Goal: Task Accomplishment & Management: Manage account settings

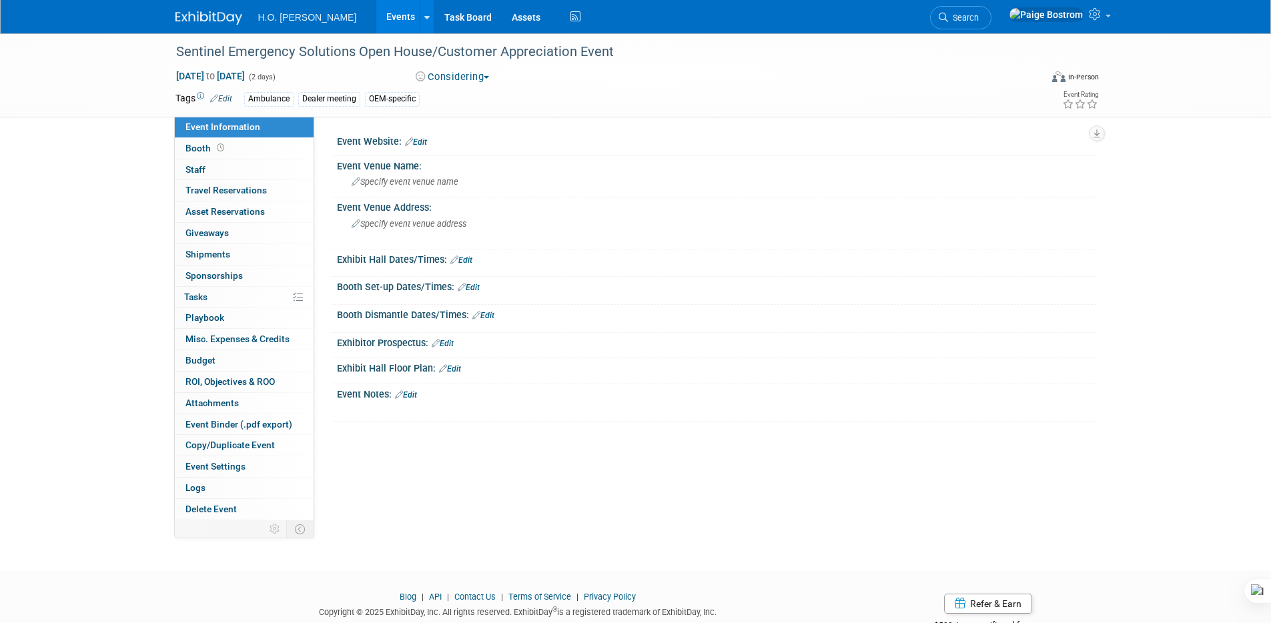
click at [376, 15] on link "Events" at bounding box center [400, 16] width 49 height 33
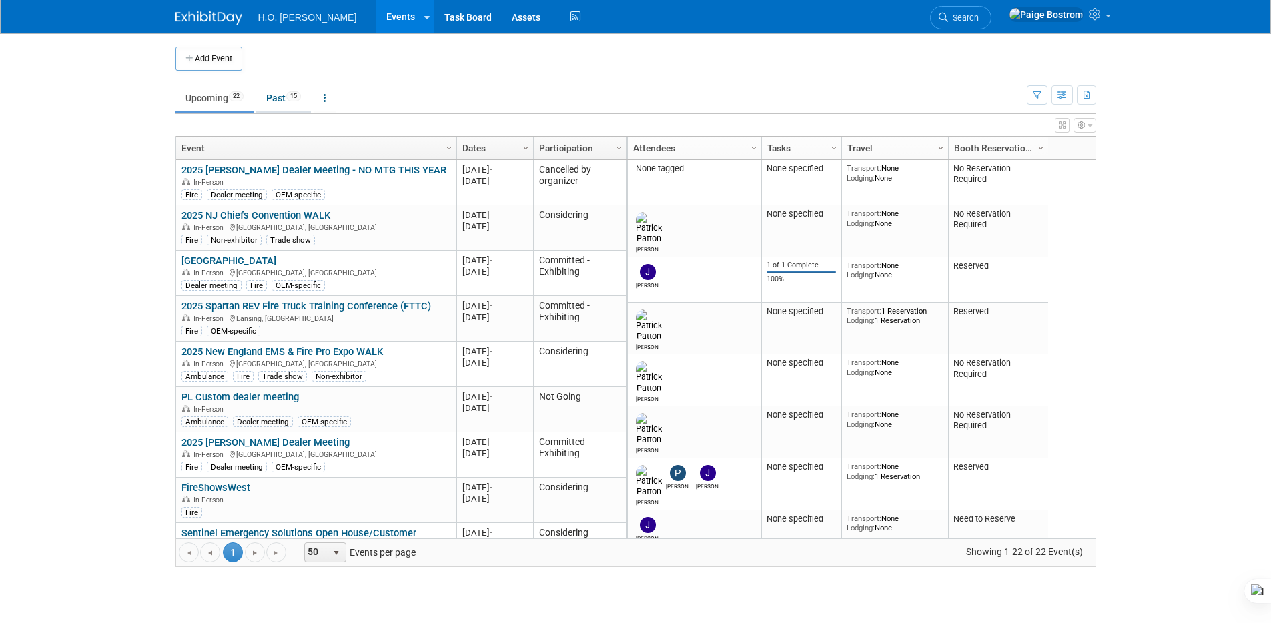
click at [295, 101] on span "15" at bounding box center [293, 96] width 15 height 10
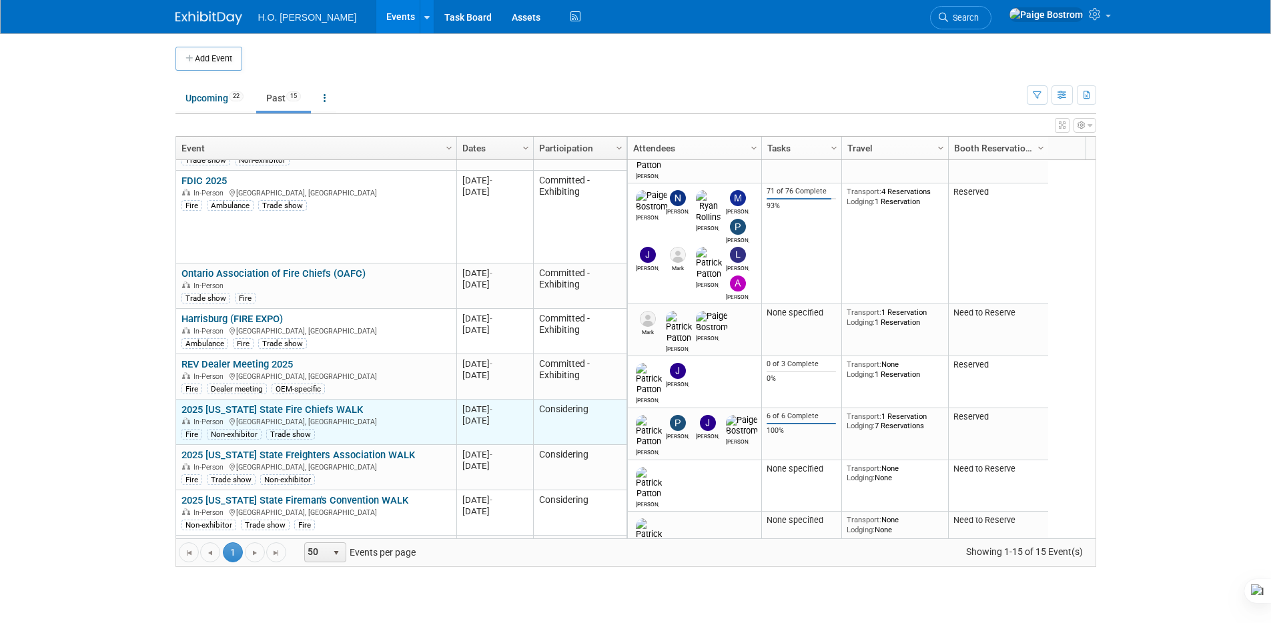
scroll to position [160, 0]
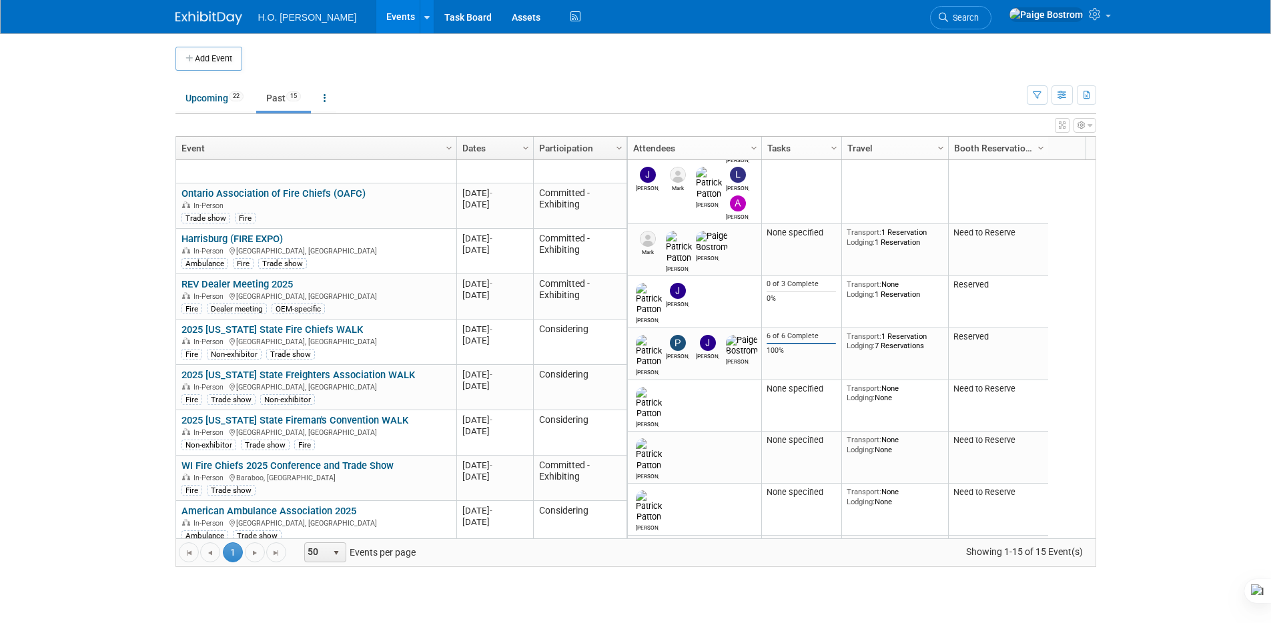
click at [376, 17] on link "Events" at bounding box center [400, 16] width 49 height 33
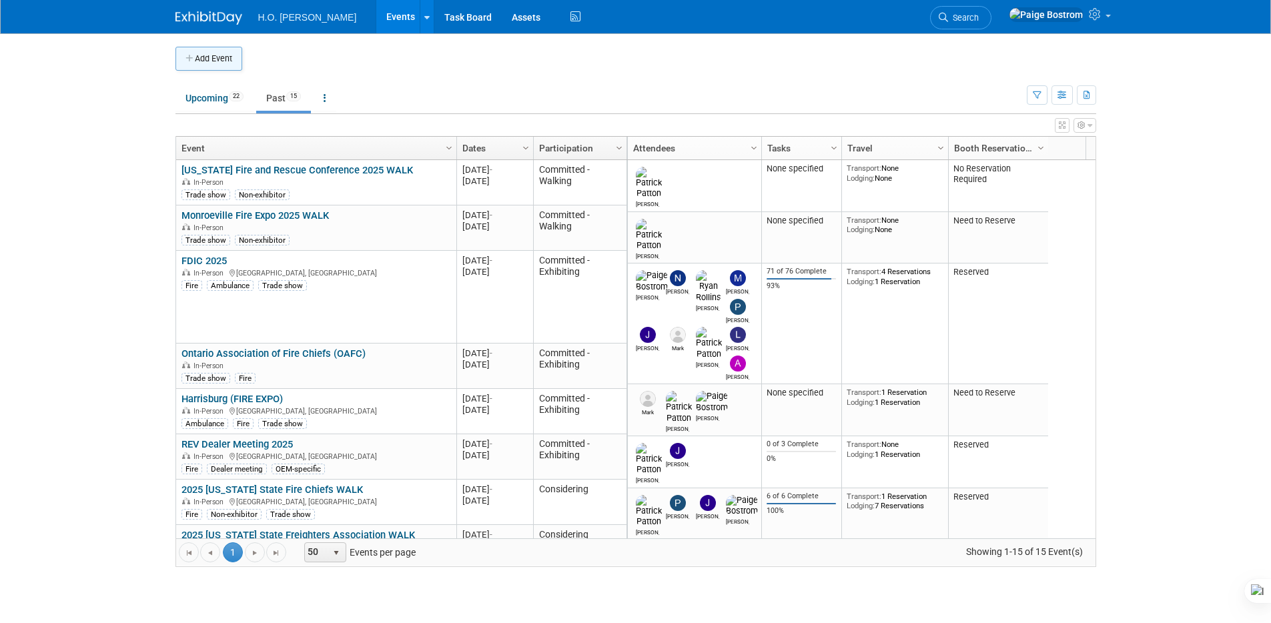
click at [231, 57] on button "Add Event" at bounding box center [208, 59] width 67 height 24
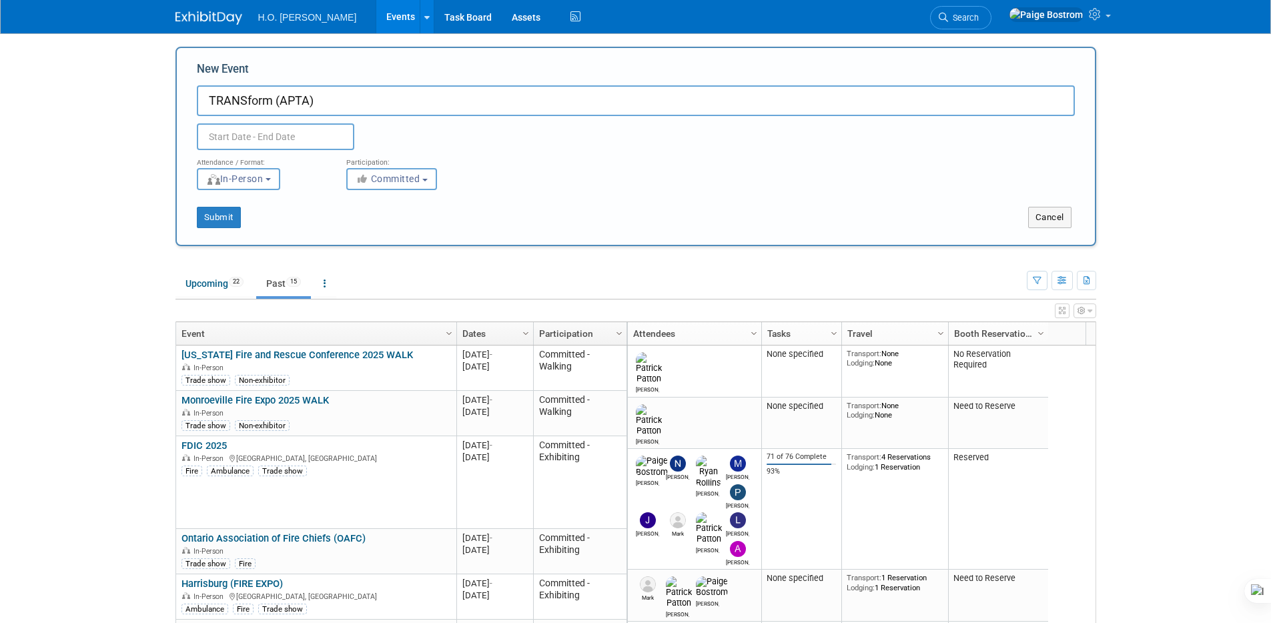
type input "TRANSform (APTA)"
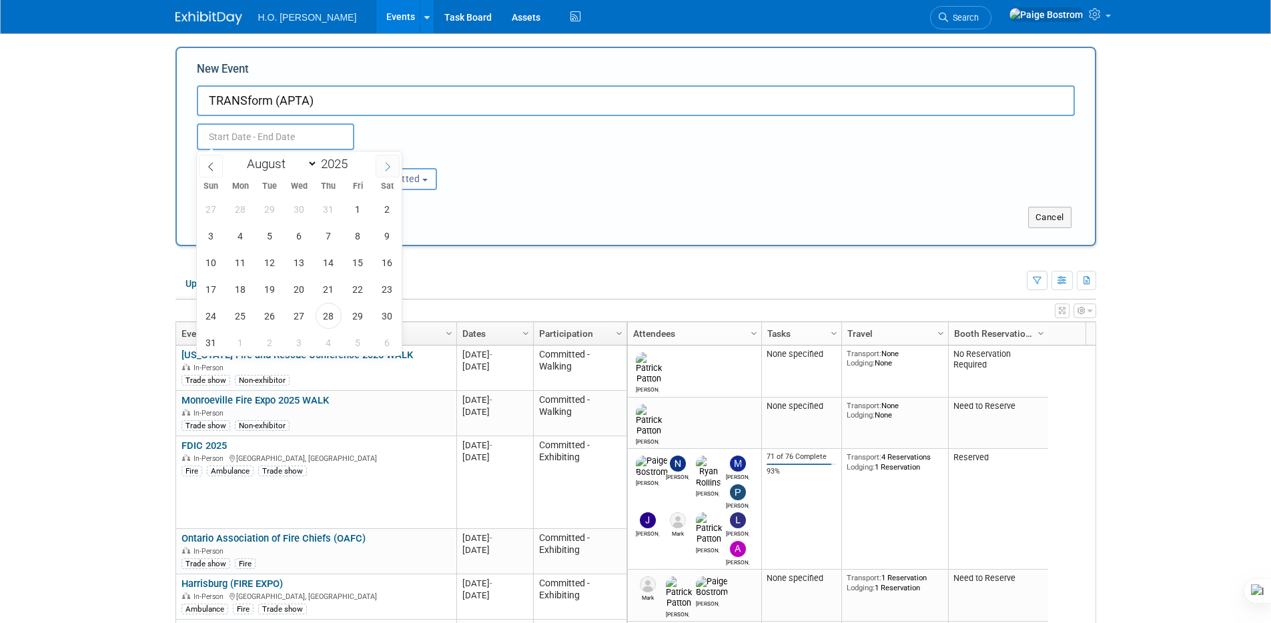
click at [385, 165] on icon at bounding box center [387, 166] width 9 height 9
select select "8"
click at [217, 262] on span "14" at bounding box center [211, 262] width 26 height 26
click at [305, 262] on span "17" at bounding box center [299, 262] width 26 height 26
type input "Sep 14, 2025 to Sep 17, 2025"
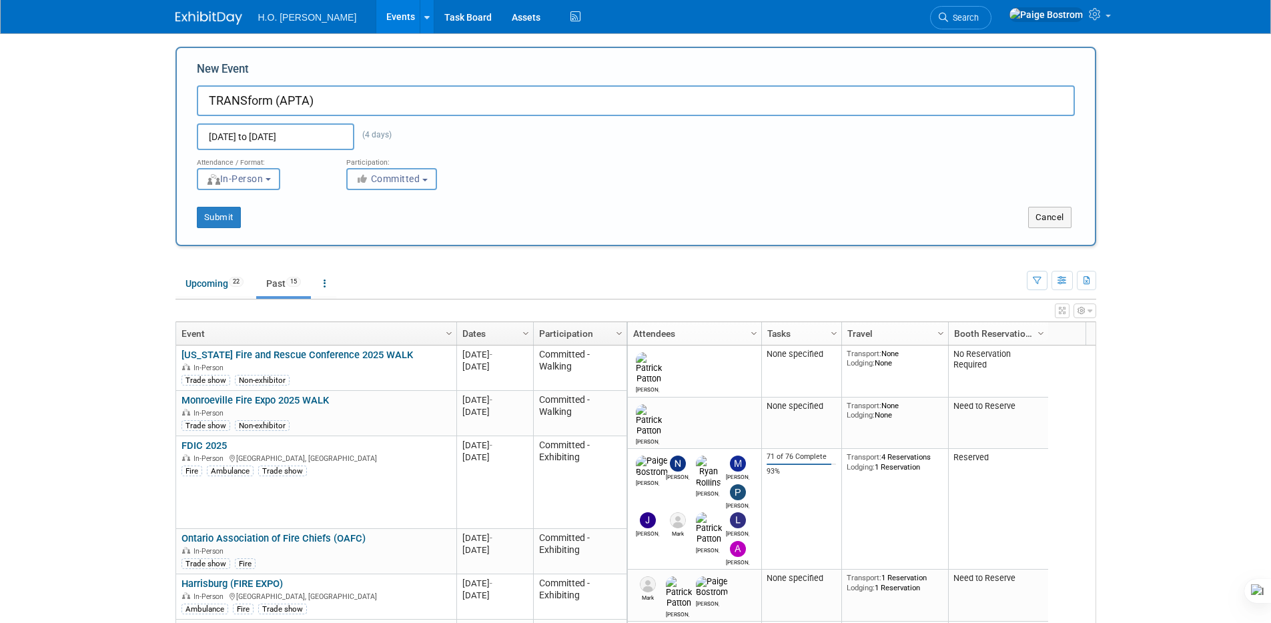
click at [416, 179] on span "Committed" at bounding box center [387, 178] width 65 height 11
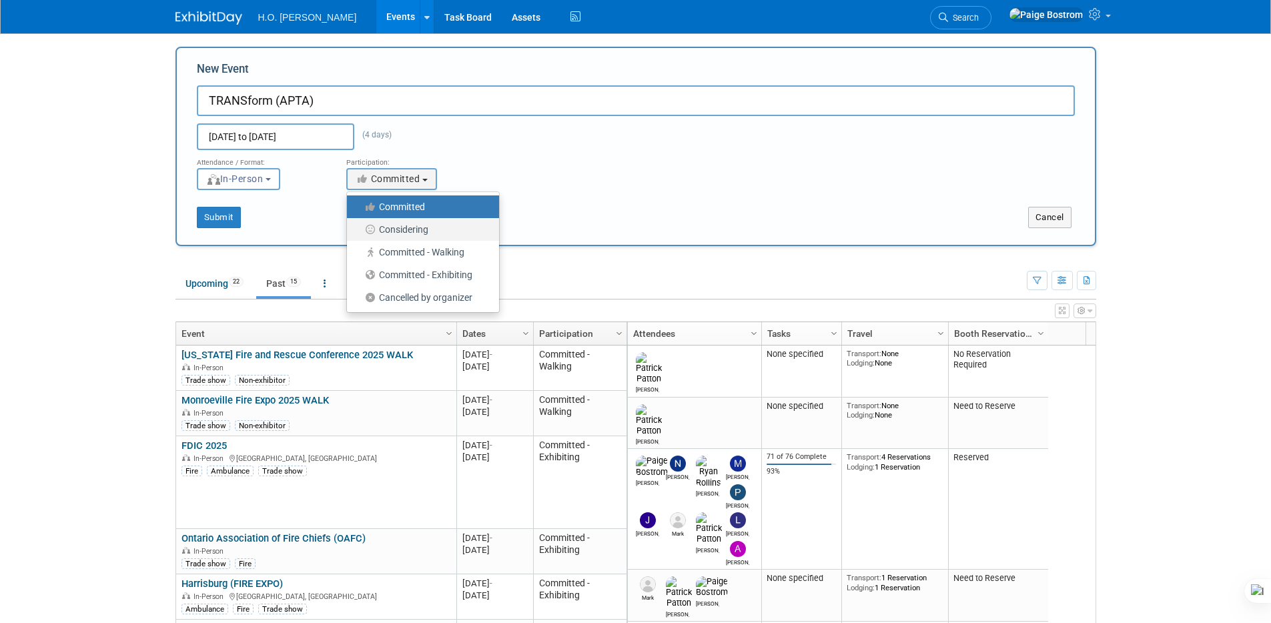
click at [390, 231] on label "Considering" at bounding box center [419, 229] width 132 height 17
click at [359, 231] on input "Considering" at bounding box center [354, 229] width 9 height 9
select select "2"
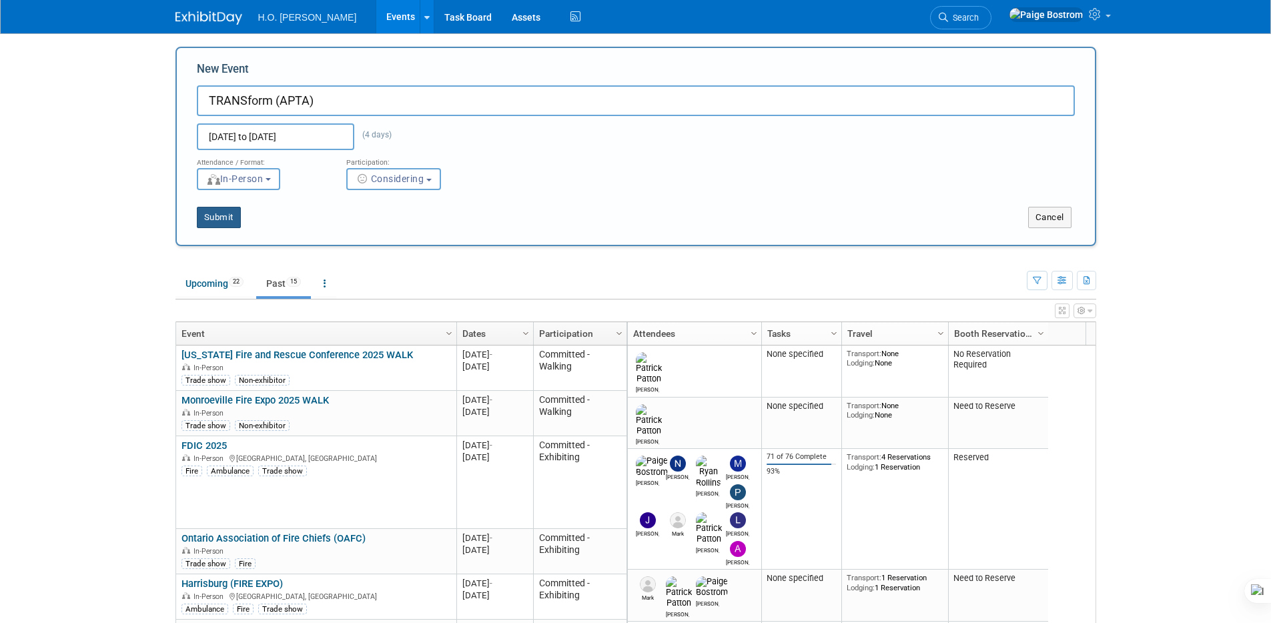
click at [220, 217] on button "Submit" at bounding box center [219, 217] width 44 height 21
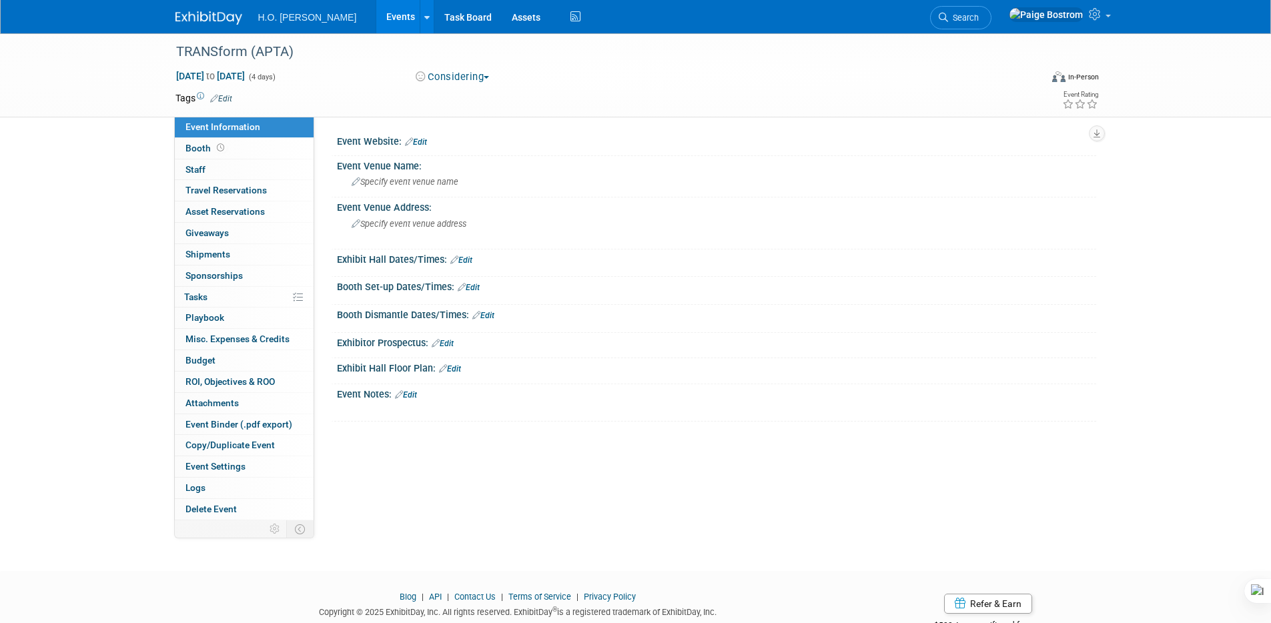
click at [220, 99] on link "Edit" at bounding box center [221, 98] width 22 height 9
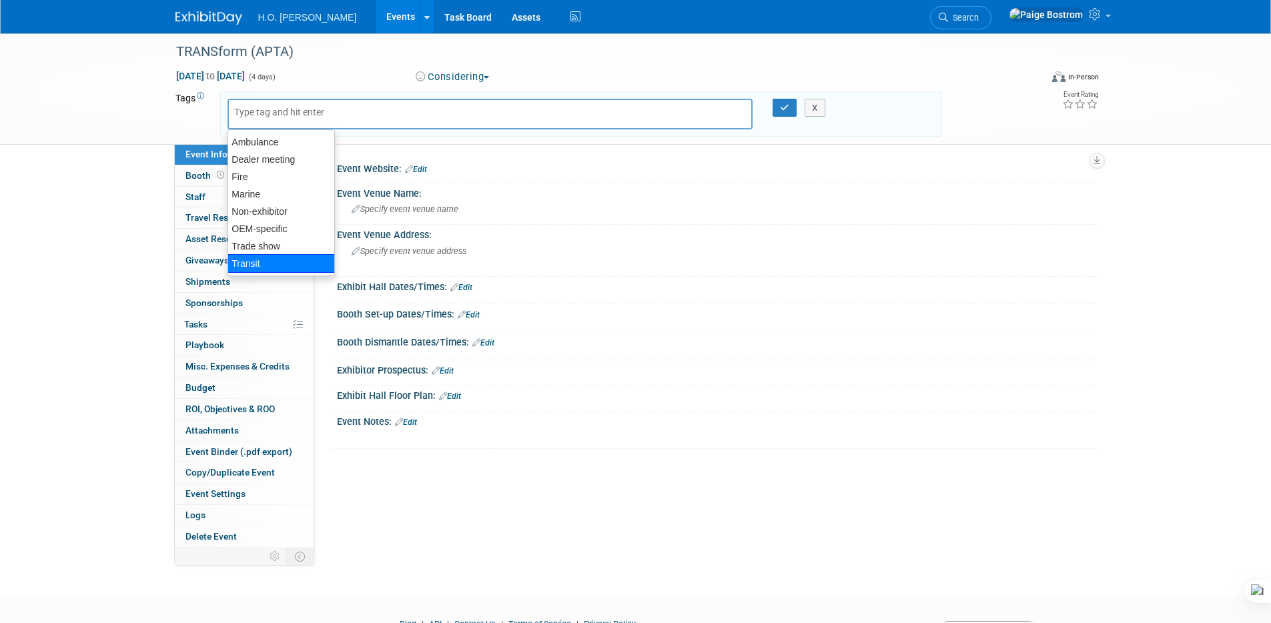
click at [258, 264] on div "Transit" at bounding box center [280, 263] width 107 height 19
type input "Transit"
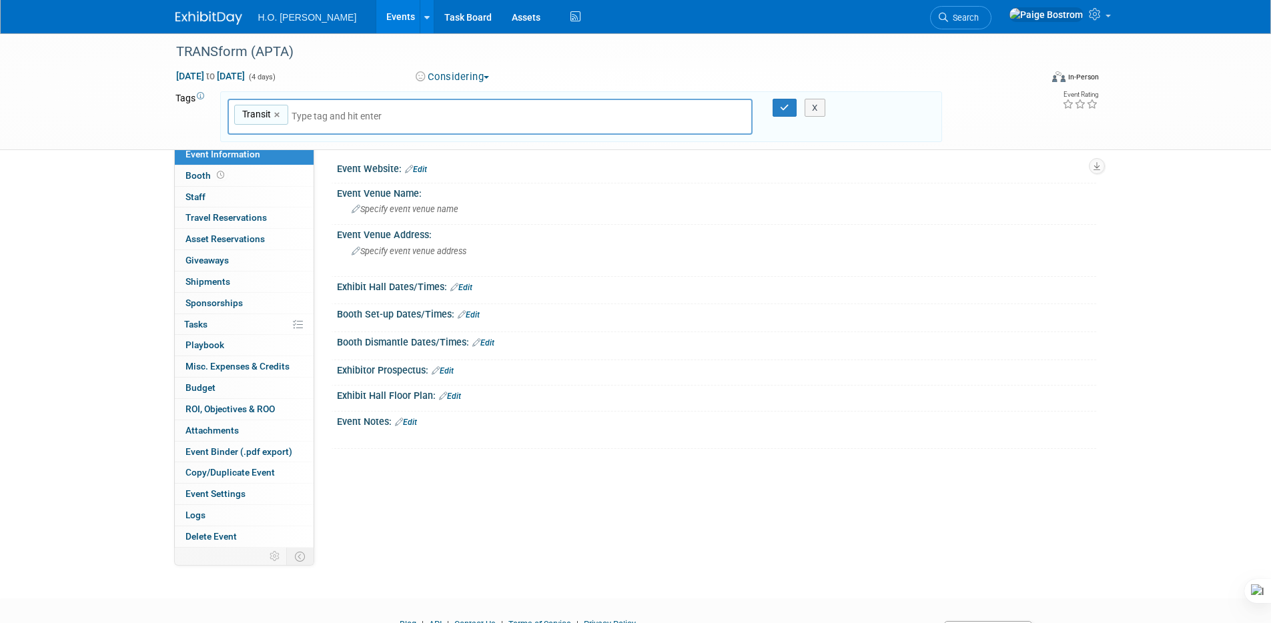
click at [317, 111] on input "text" at bounding box center [384, 115] width 187 height 13
type input "Trade show"
type input "Transit, Trade show"
click at [788, 111] on icon "button" at bounding box center [784, 107] width 9 height 9
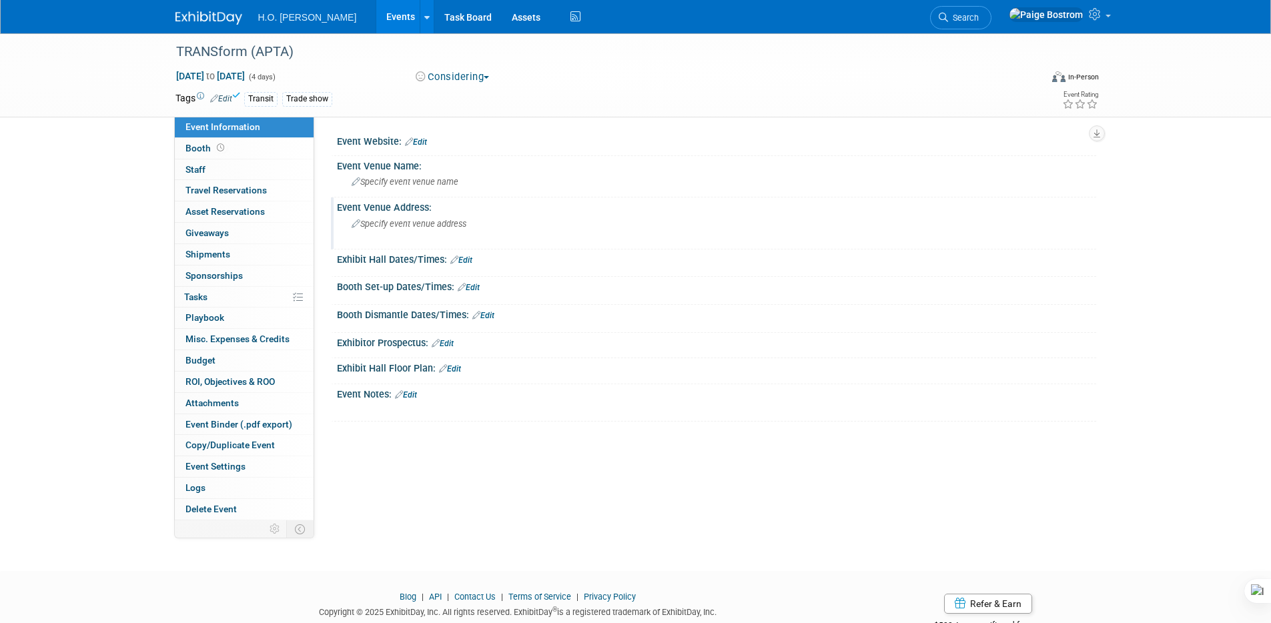
click at [450, 219] on span "Specify event venue address" at bounding box center [408, 224] width 115 height 10
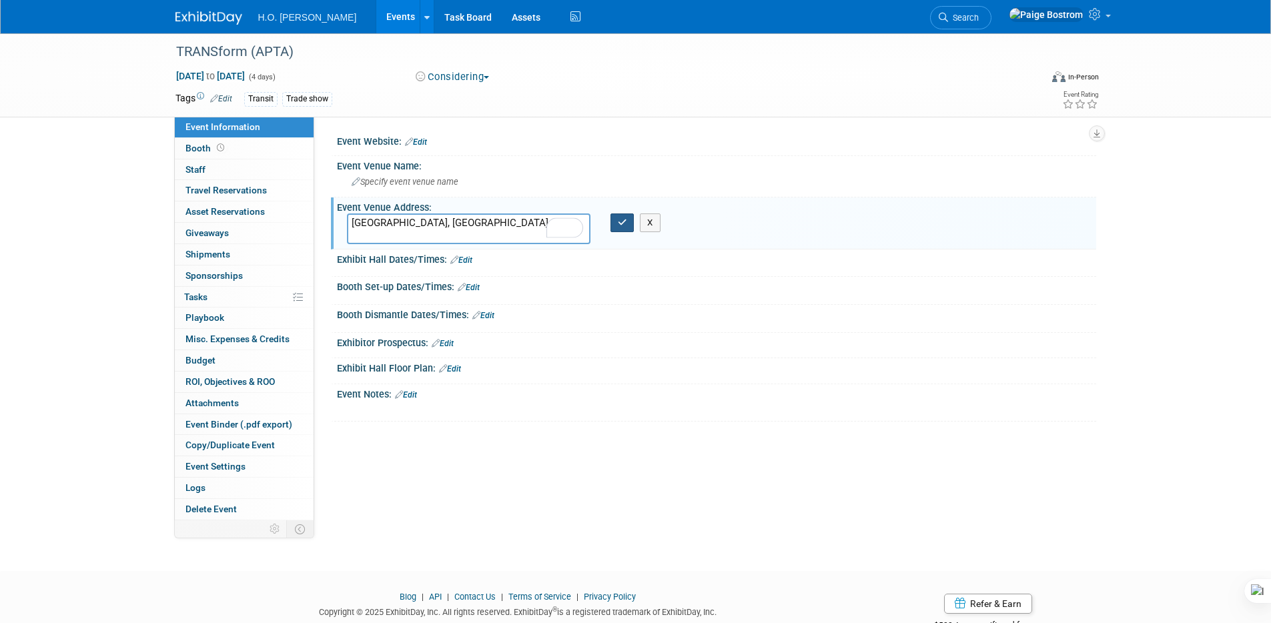
type textarea "[GEOGRAPHIC_DATA], [GEOGRAPHIC_DATA]"
click at [623, 229] on button "button" at bounding box center [622, 222] width 24 height 19
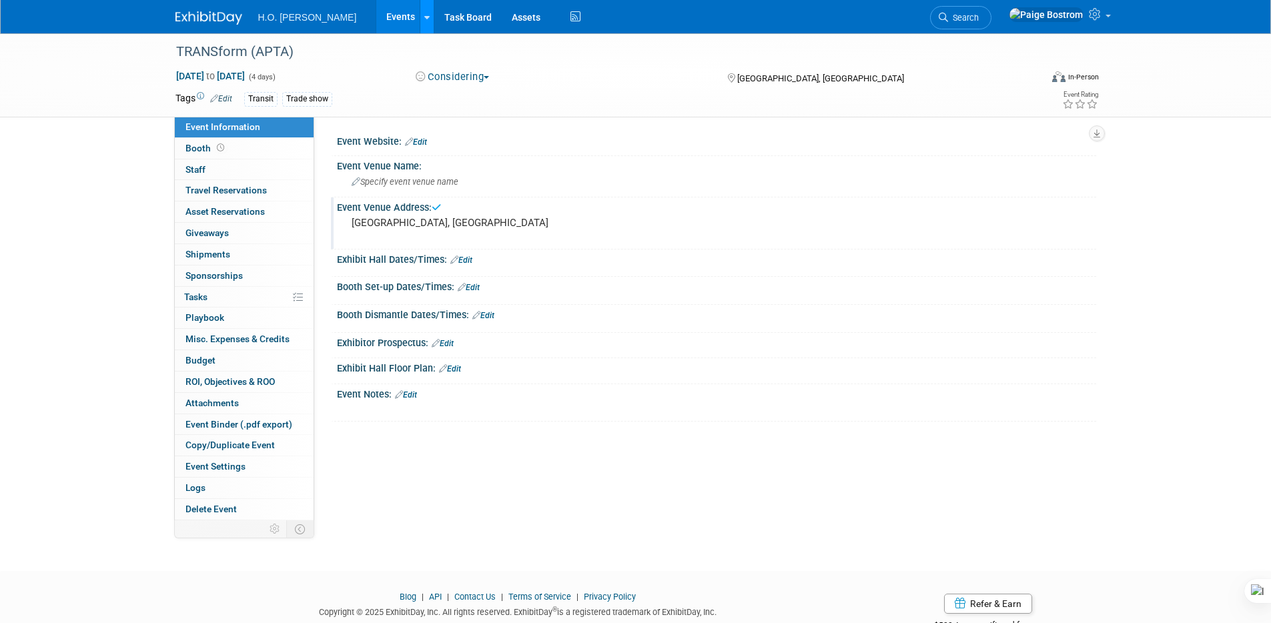
click at [424, 13] on icon at bounding box center [426, 17] width 5 height 9
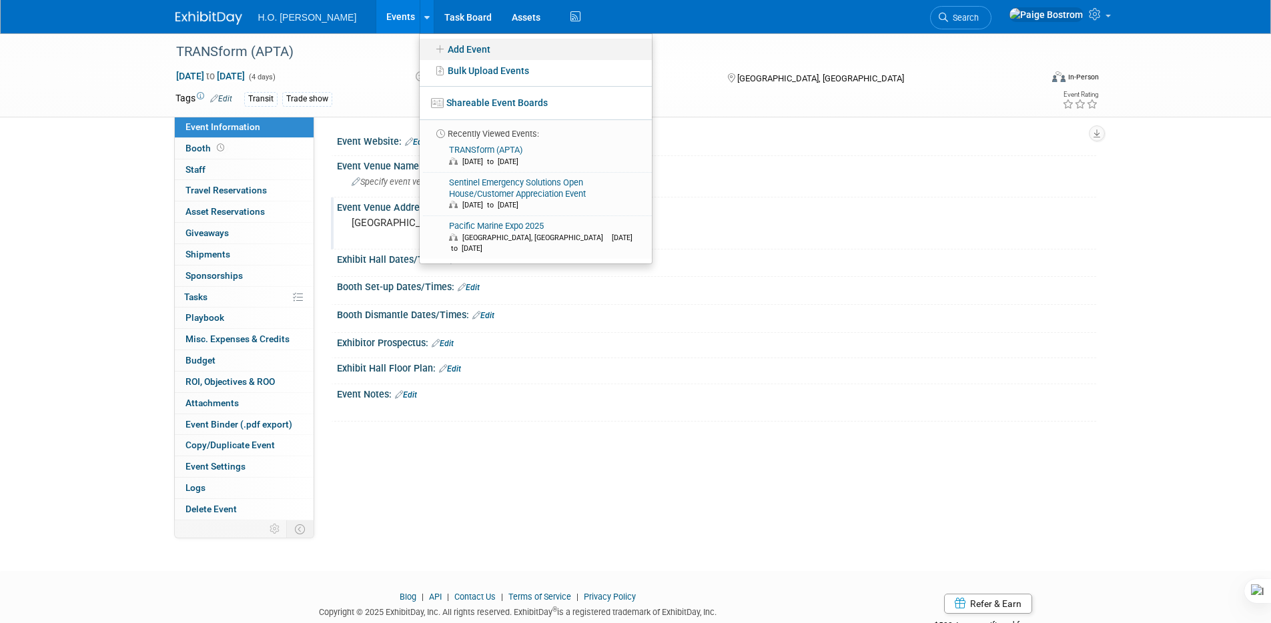
click at [428, 52] on link "Add Event" at bounding box center [536, 49] width 232 height 21
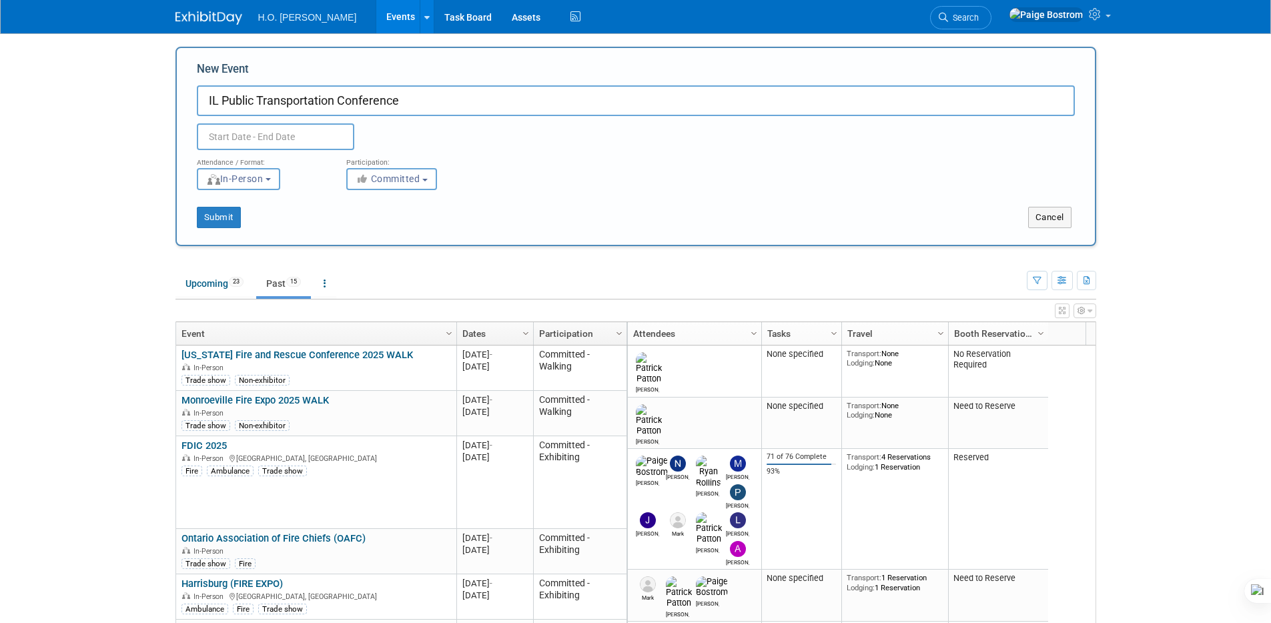
type input "IL Public Transportation Conference"
click at [233, 143] on input "text" at bounding box center [275, 136] width 157 height 27
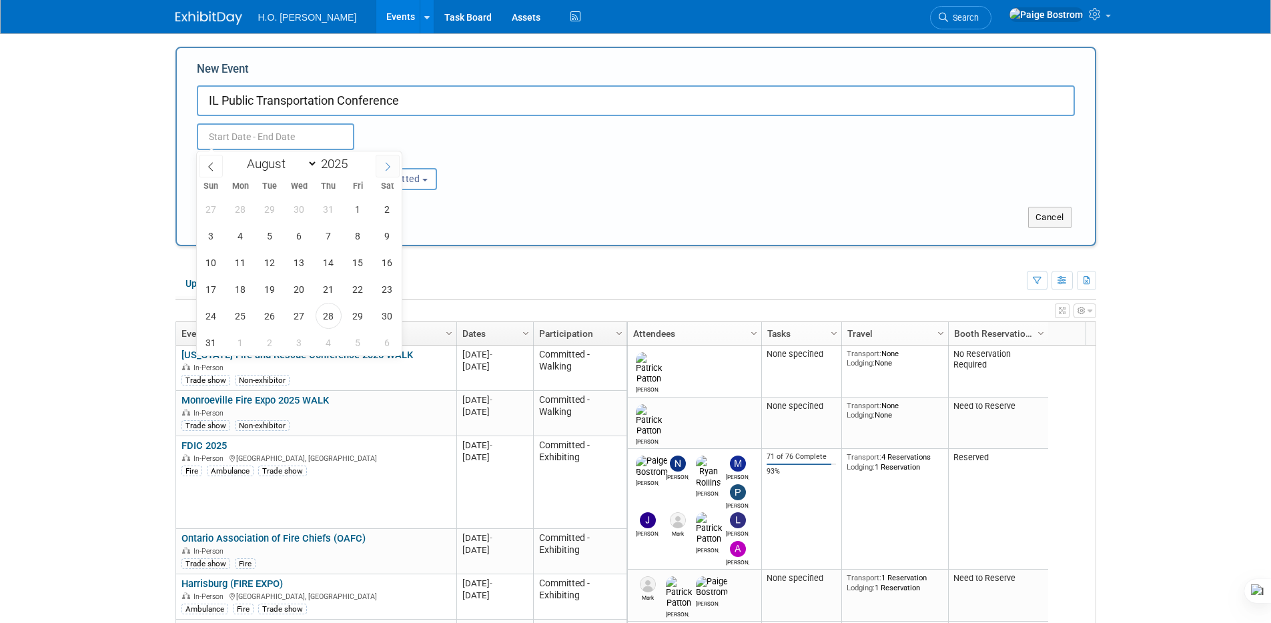
click at [393, 164] on span at bounding box center [387, 166] width 24 height 23
select select "8"
click at [237, 315] on span "29" at bounding box center [240, 316] width 26 height 26
click at [291, 318] on span "1" at bounding box center [299, 316] width 26 height 26
type input "Sep 29, 2025 to Oct 1, 2025"
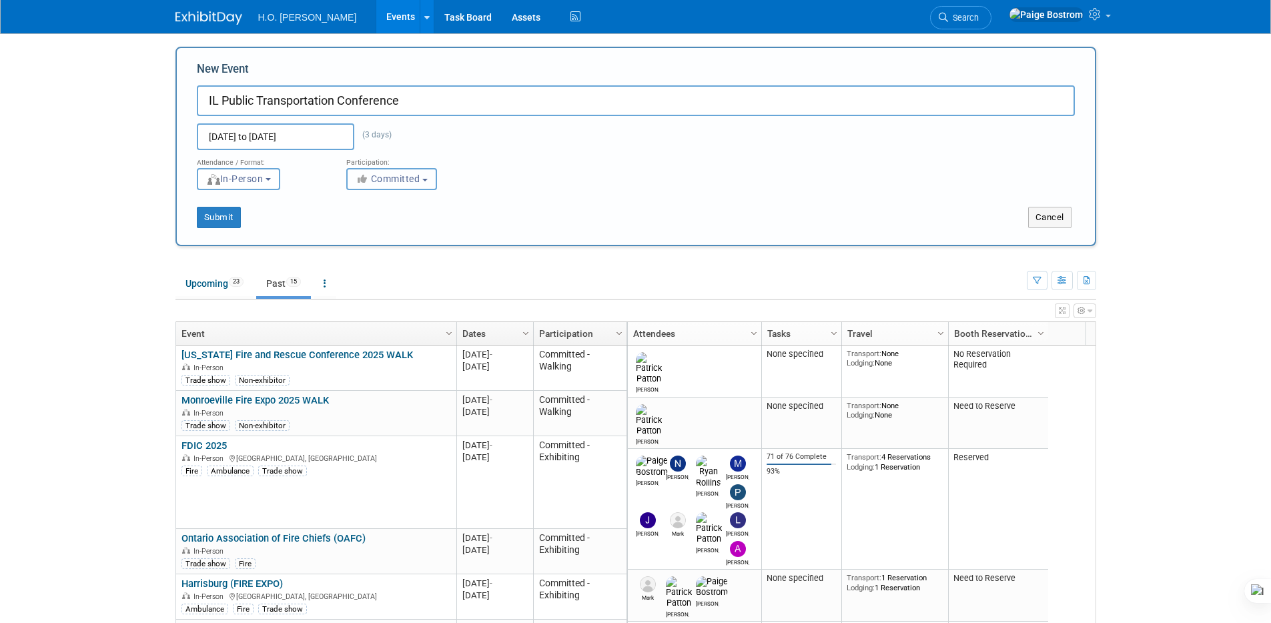
click at [410, 173] on span "Committed" at bounding box center [387, 178] width 65 height 11
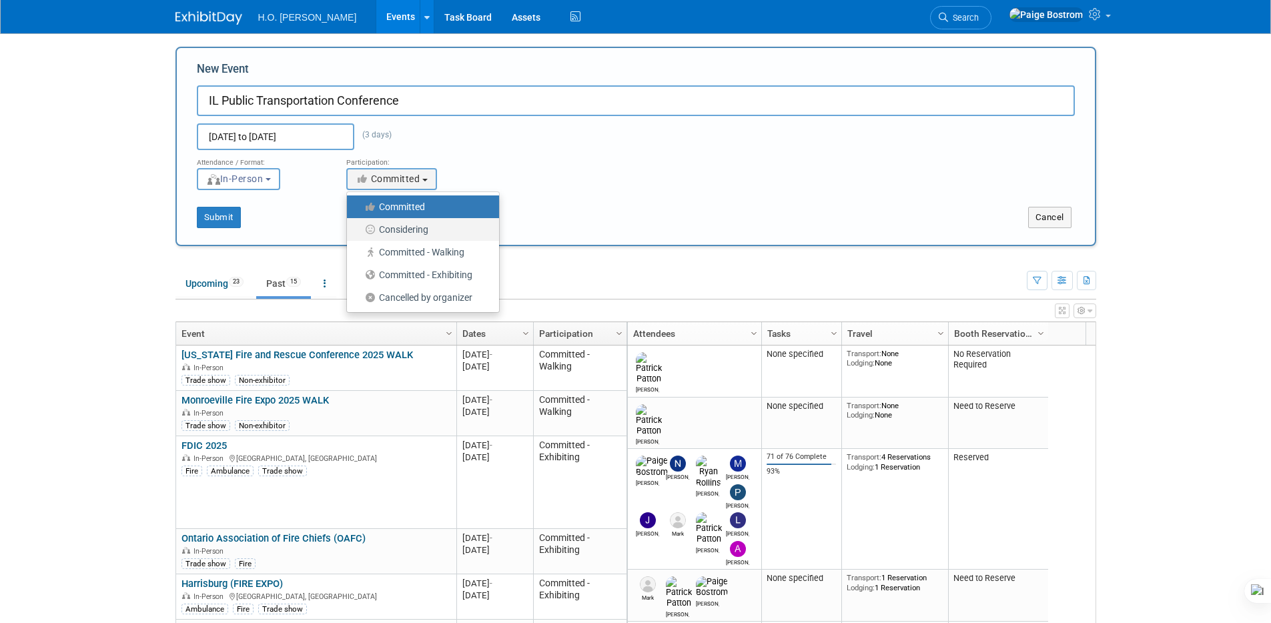
click at [408, 229] on label "Considering" at bounding box center [419, 229] width 132 height 17
click at [359, 229] on input "Considering" at bounding box center [354, 229] width 9 height 9
select select "2"
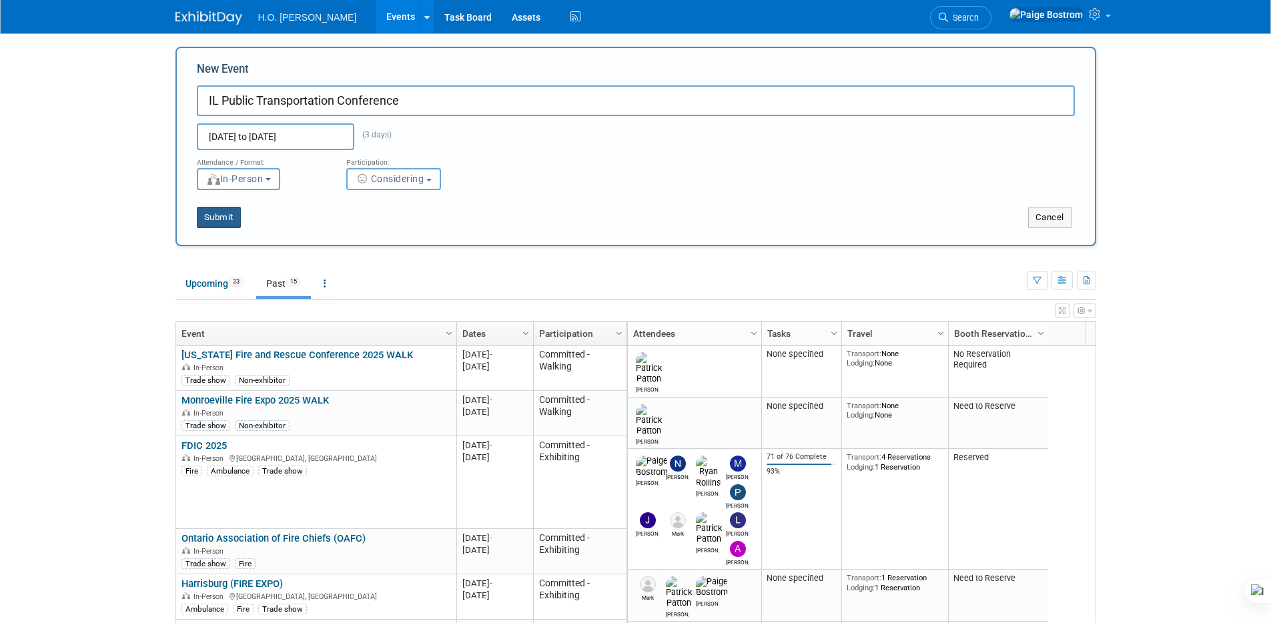
click at [230, 219] on button "Submit" at bounding box center [219, 217] width 44 height 21
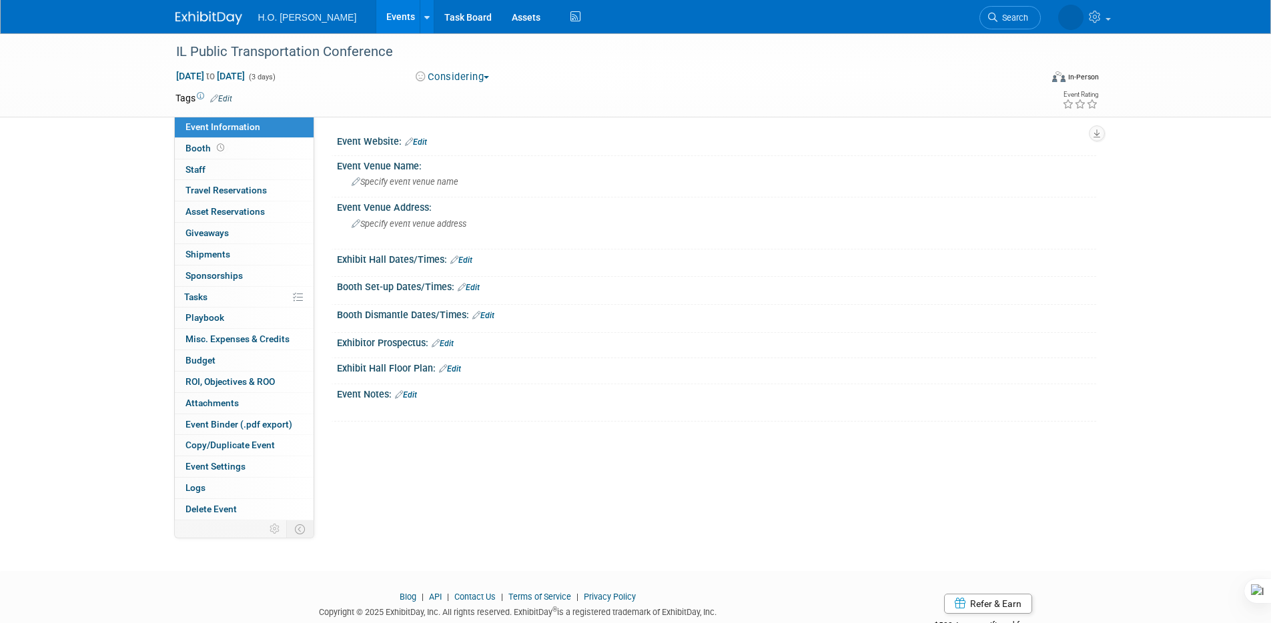
click at [221, 97] on link "Edit" at bounding box center [221, 98] width 22 height 9
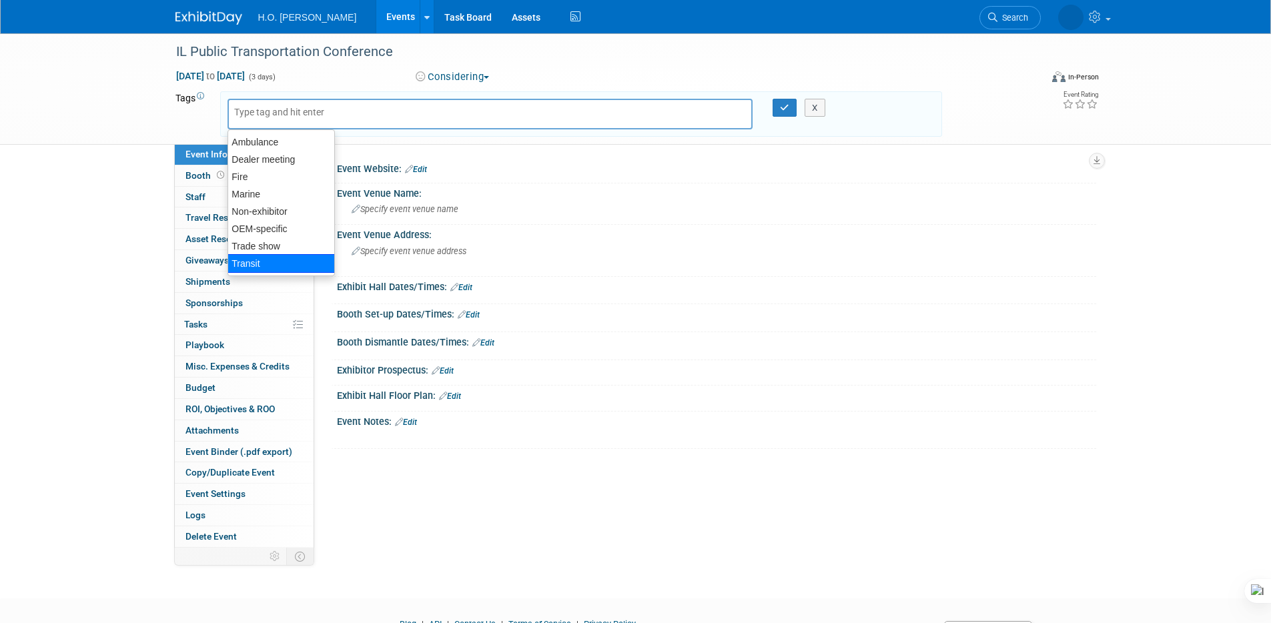
click at [244, 271] on div "Transit" at bounding box center [280, 263] width 107 height 19
type input "Transit"
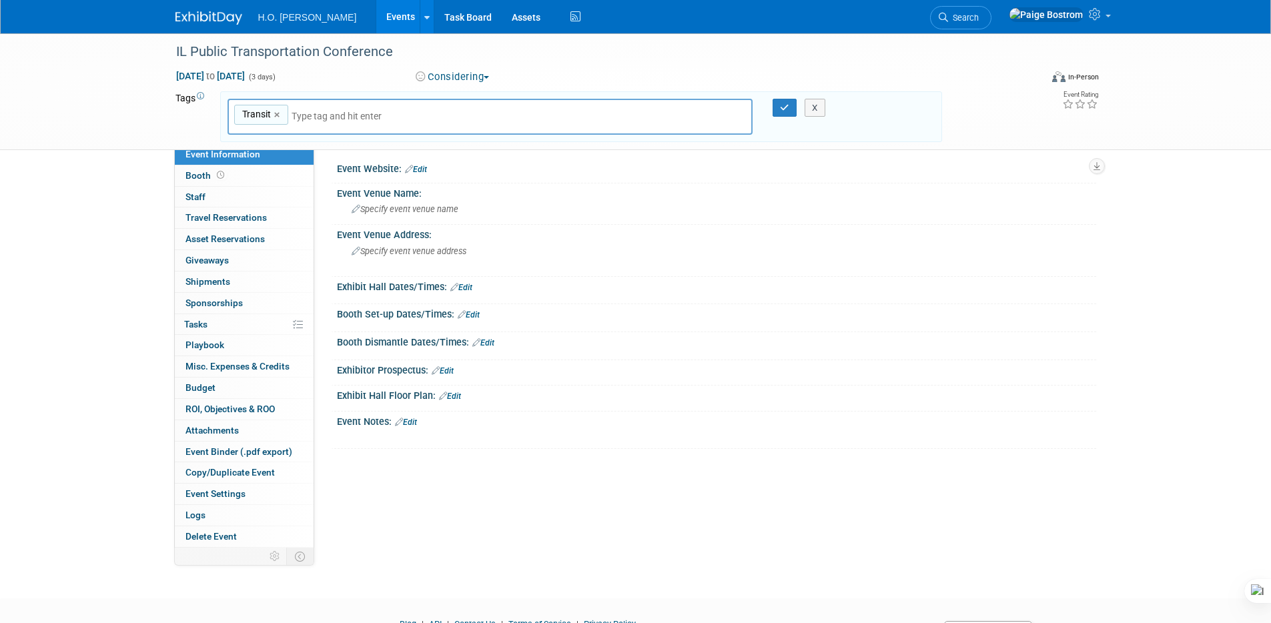
click at [337, 110] on input "text" at bounding box center [384, 115] width 187 height 13
type input "Trade show"
type input "Transit, Trade show"
click at [774, 107] on button "button" at bounding box center [784, 108] width 24 height 19
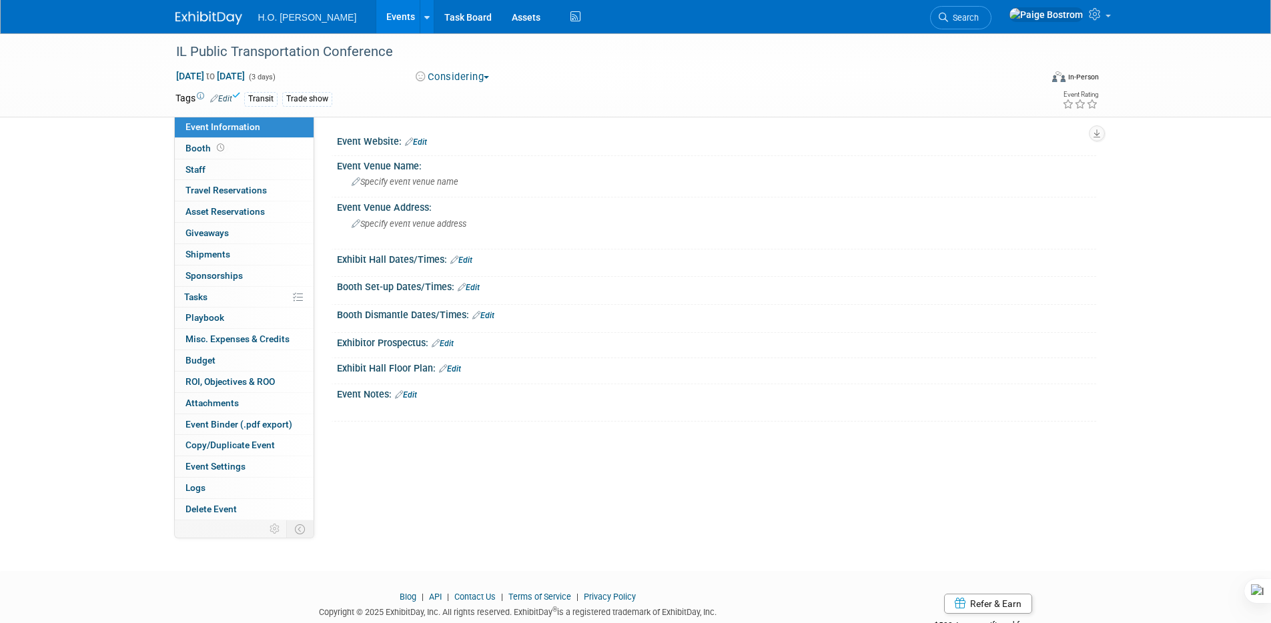
click at [376, 5] on link "Events" at bounding box center [400, 16] width 49 height 33
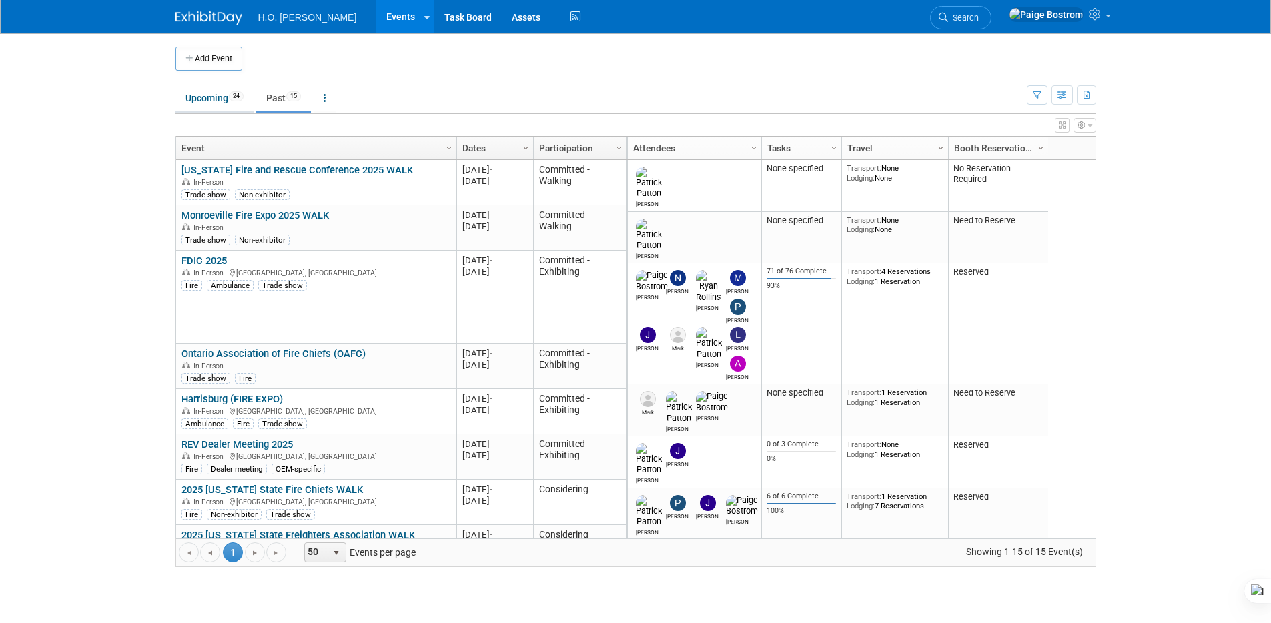
click at [221, 108] on link "Upcoming 24" at bounding box center [214, 97] width 78 height 25
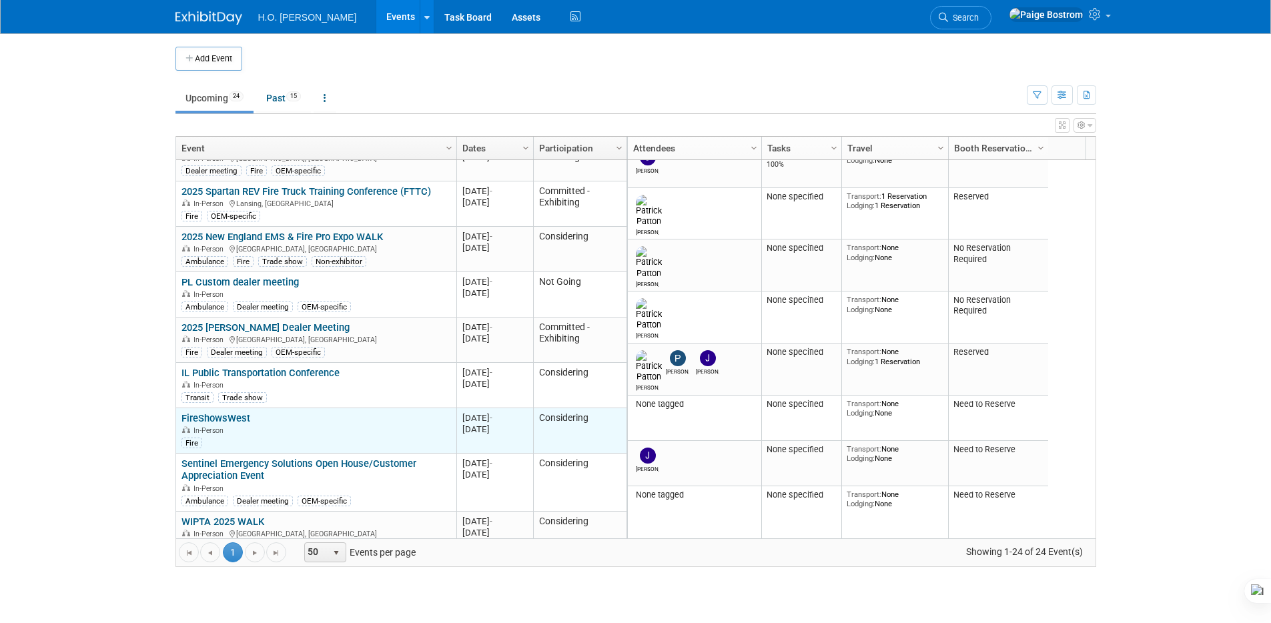
scroll to position [240, 0]
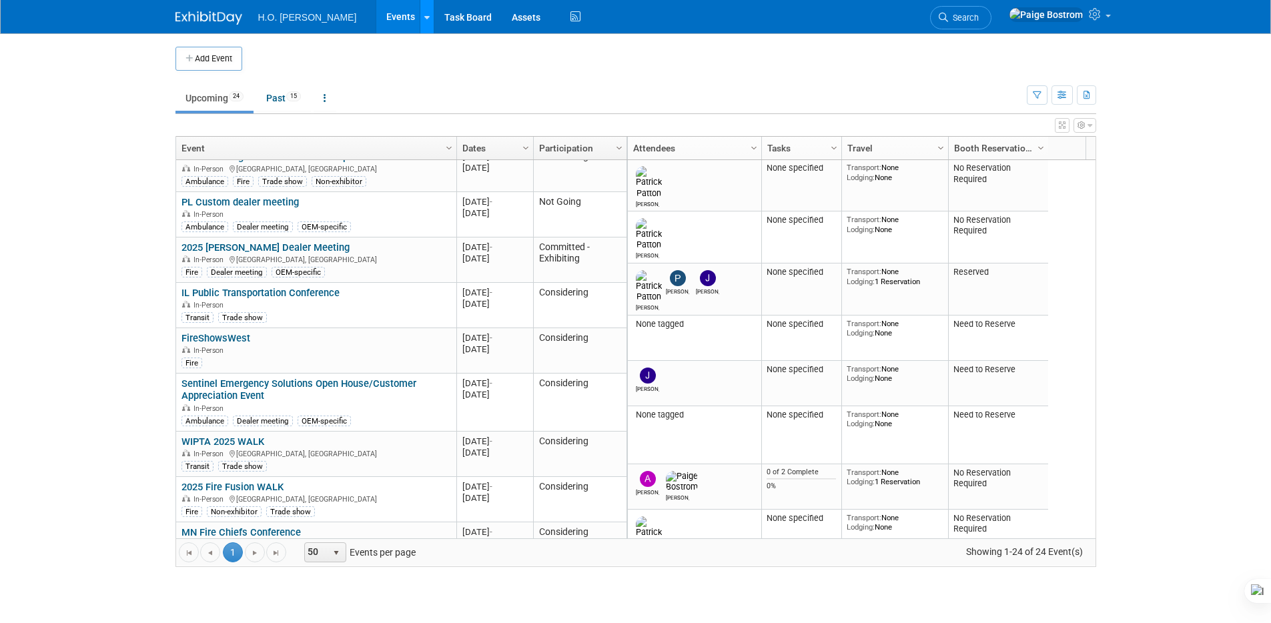
click at [424, 14] on icon at bounding box center [426, 17] width 5 height 9
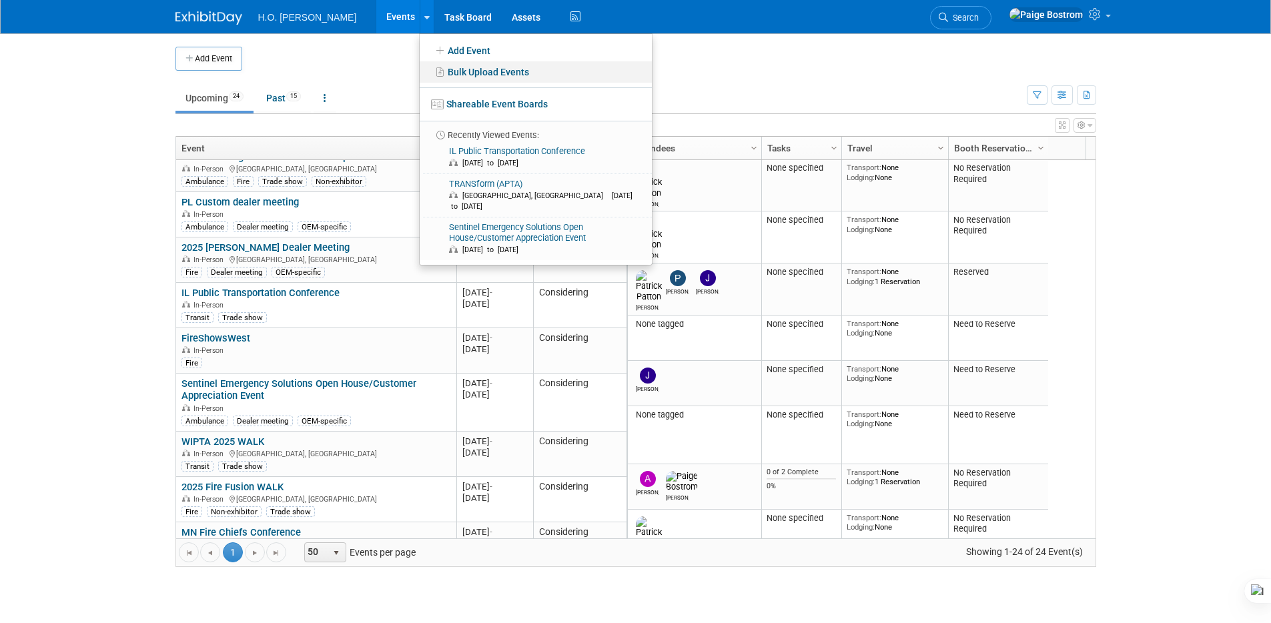
click at [420, 72] on link "Bulk Upload Events" at bounding box center [536, 71] width 232 height 21
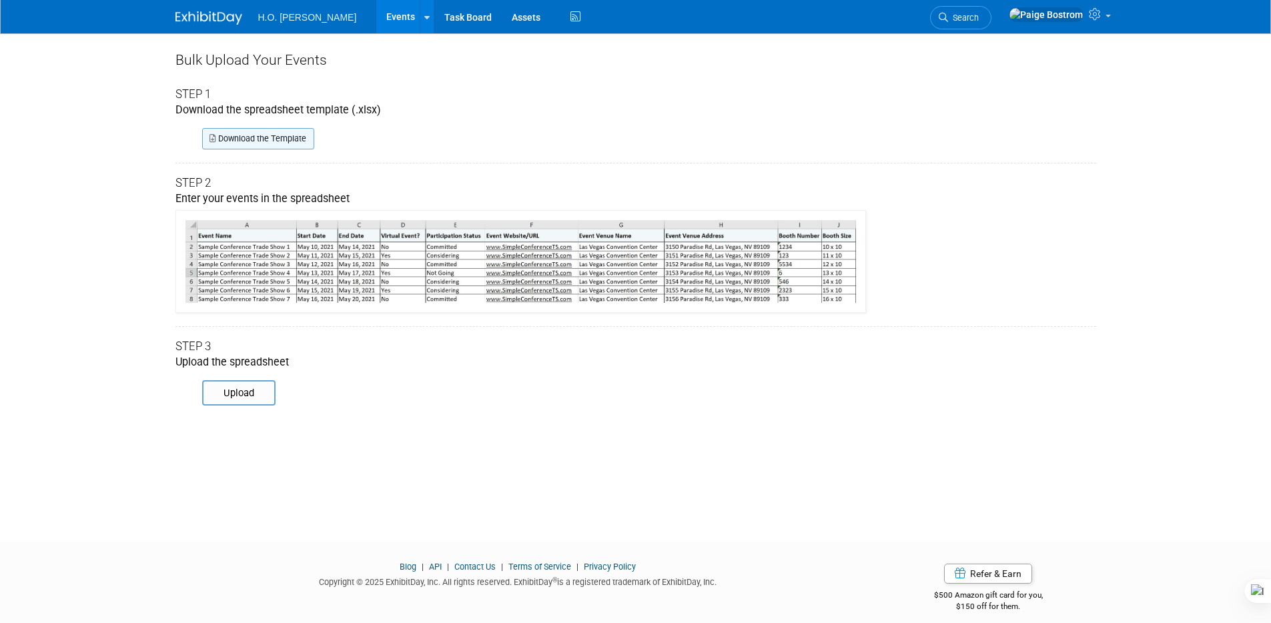
click at [295, 132] on link "Download the Template" at bounding box center [258, 138] width 112 height 21
click at [991, 1] on li "Search" at bounding box center [960, 16] width 61 height 33
click at [259, 386] on input "file" at bounding box center [183, 392] width 181 height 23
type input "C:\fakepath\ExhibitDay-Event-Import-Template.xlsx"
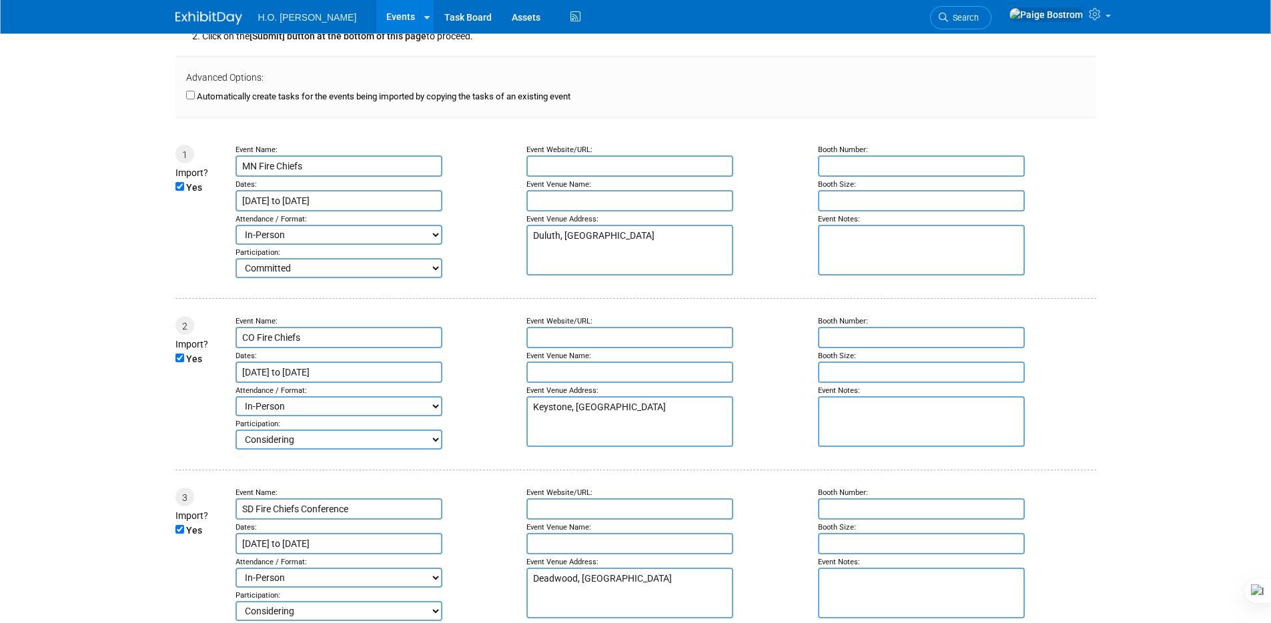
scroll to position [118, 0]
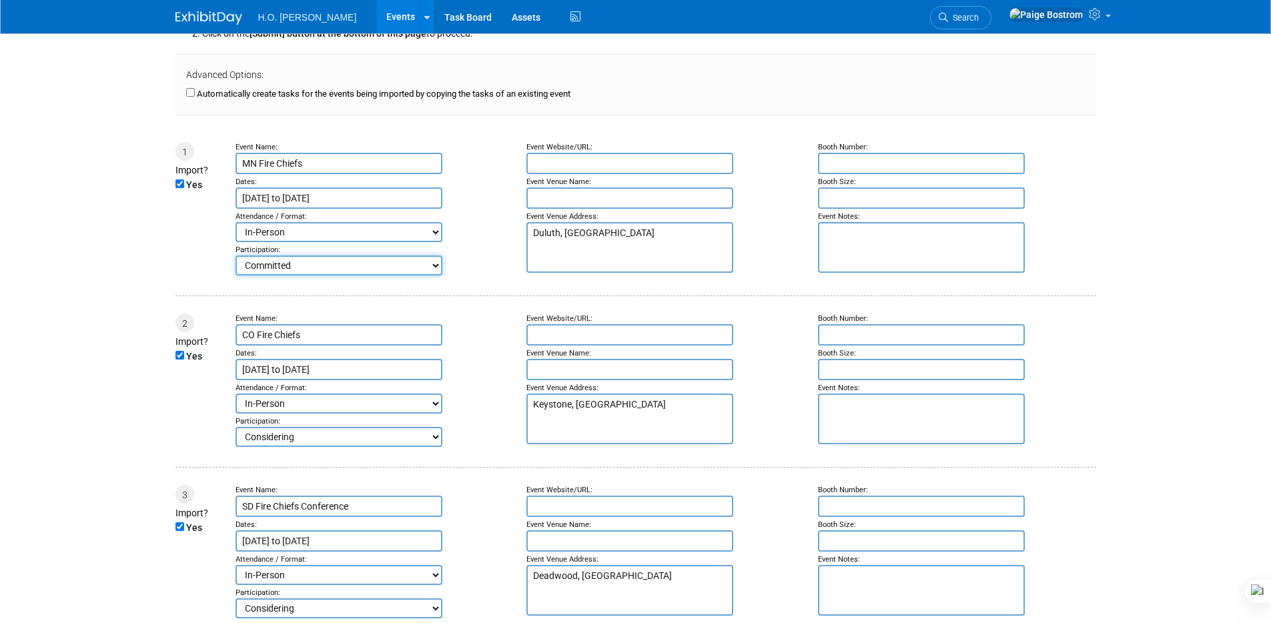
click at [383, 271] on select "Committed Considering Not Going Committed - Walking Committed - Exhibiting Canc…" at bounding box center [338, 265] width 207 height 20
select select "102"
click at [235, 255] on select "Committed Considering Not Going Committed - Walking Committed - Exhibiting Canc…" at bounding box center [338, 265] width 207 height 20
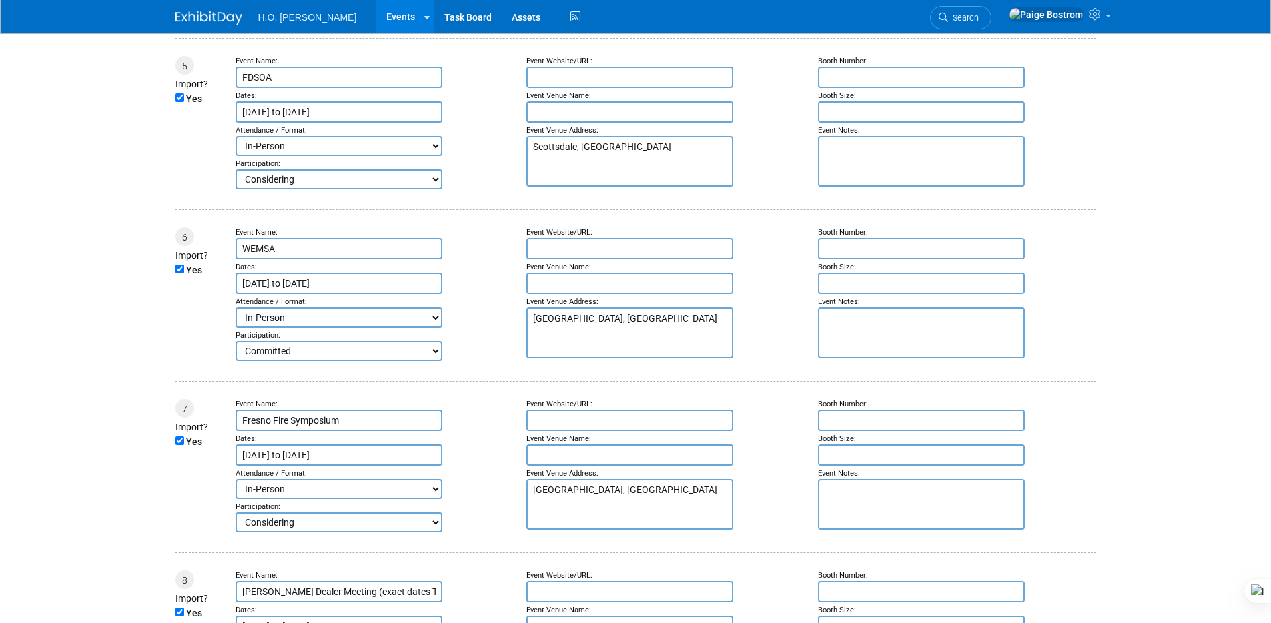
scroll to position [960, 0]
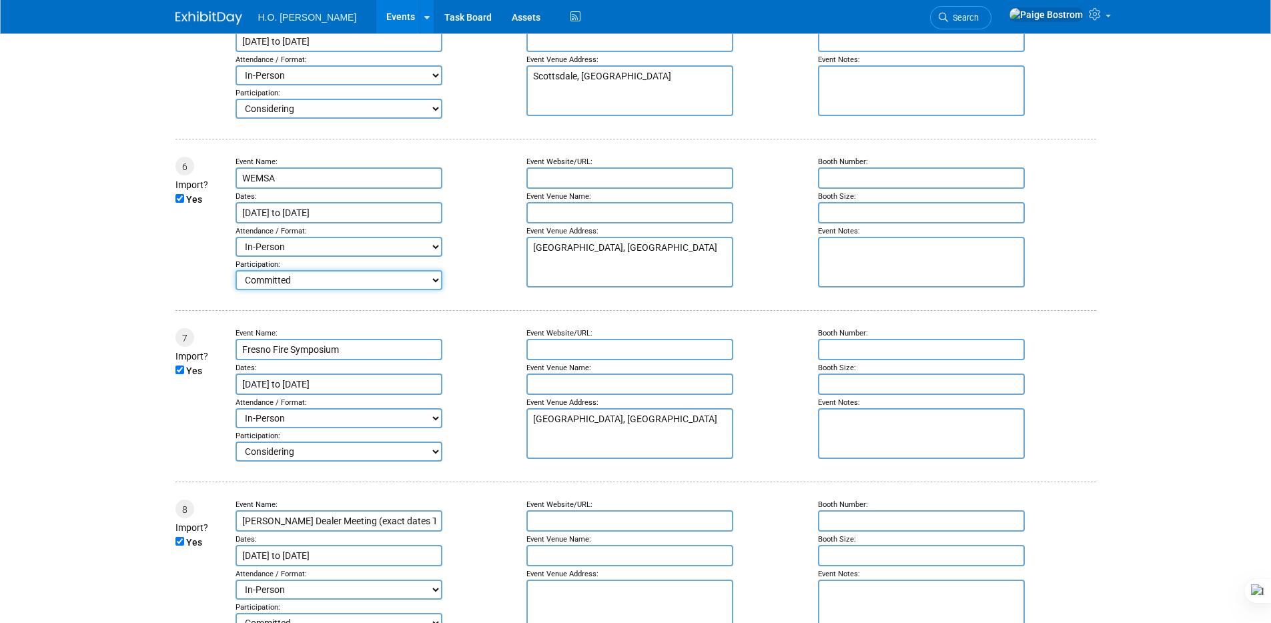
click at [349, 285] on select "Committed Considering Not Going Committed - Walking Committed - Exhibiting Canc…" at bounding box center [338, 280] width 207 height 20
select select "102"
click at [235, 270] on select "Committed Considering Not Going Committed - Walking Committed - Exhibiting Canc…" at bounding box center [338, 280] width 207 height 20
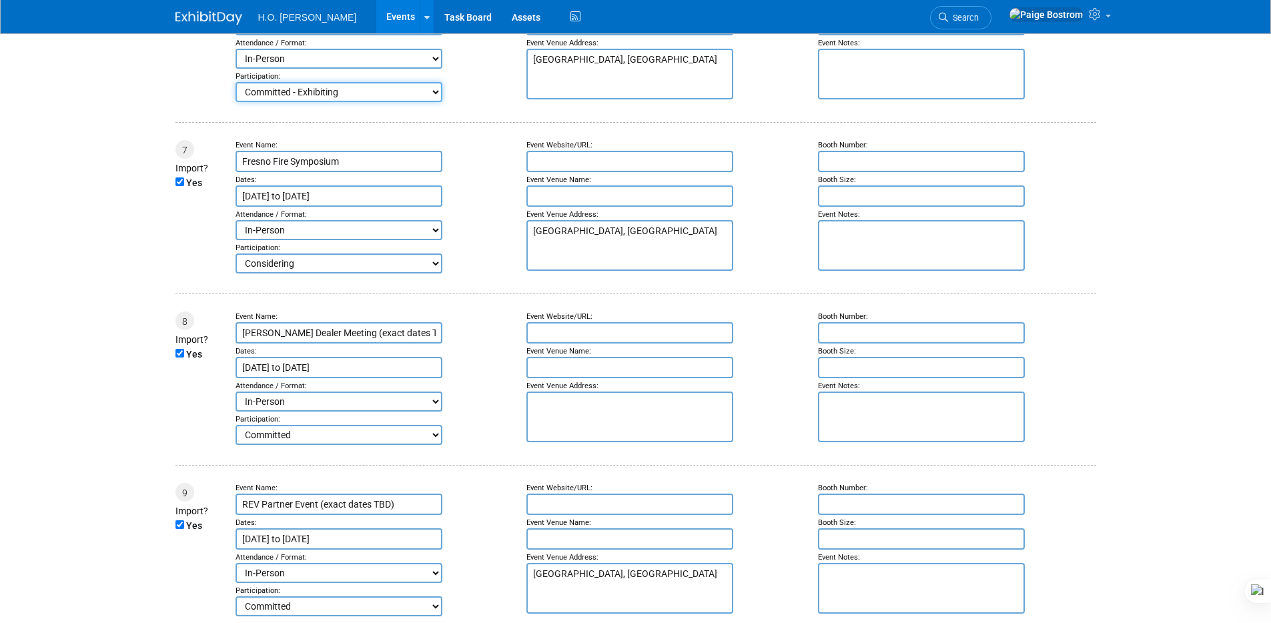
scroll to position [1156, 0]
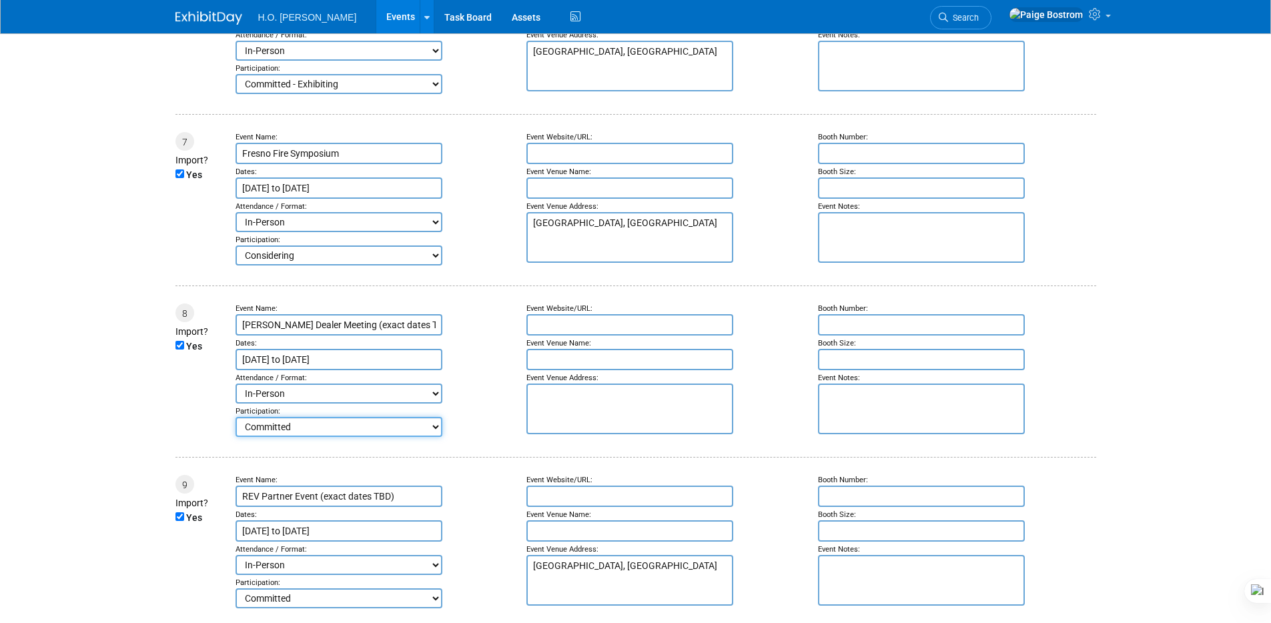
click at [353, 434] on select "Committed Considering Not Going Committed - Walking Committed - Exhibiting Canc…" at bounding box center [338, 427] width 207 height 20
select select "102"
click at [235, 417] on select "Committed Considering Not Going Committed - Walking Committed - Exhibiting Canc…" at bounding box center [338, 427] width 207 height 20
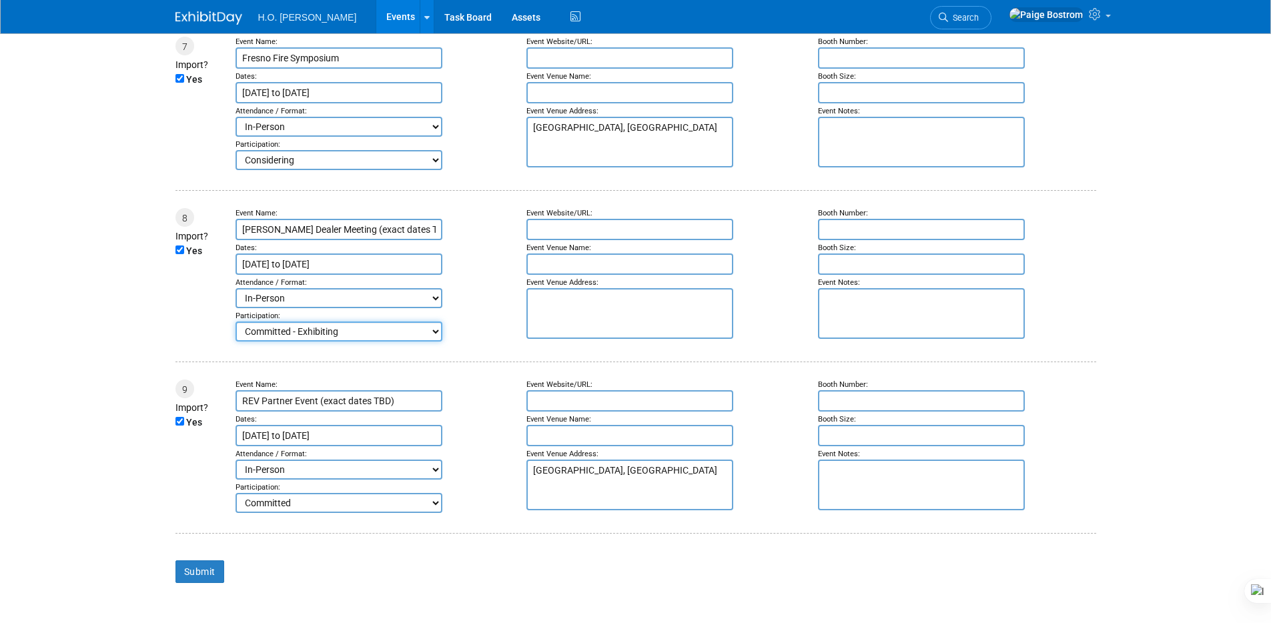
scroll to position [1305, 0]
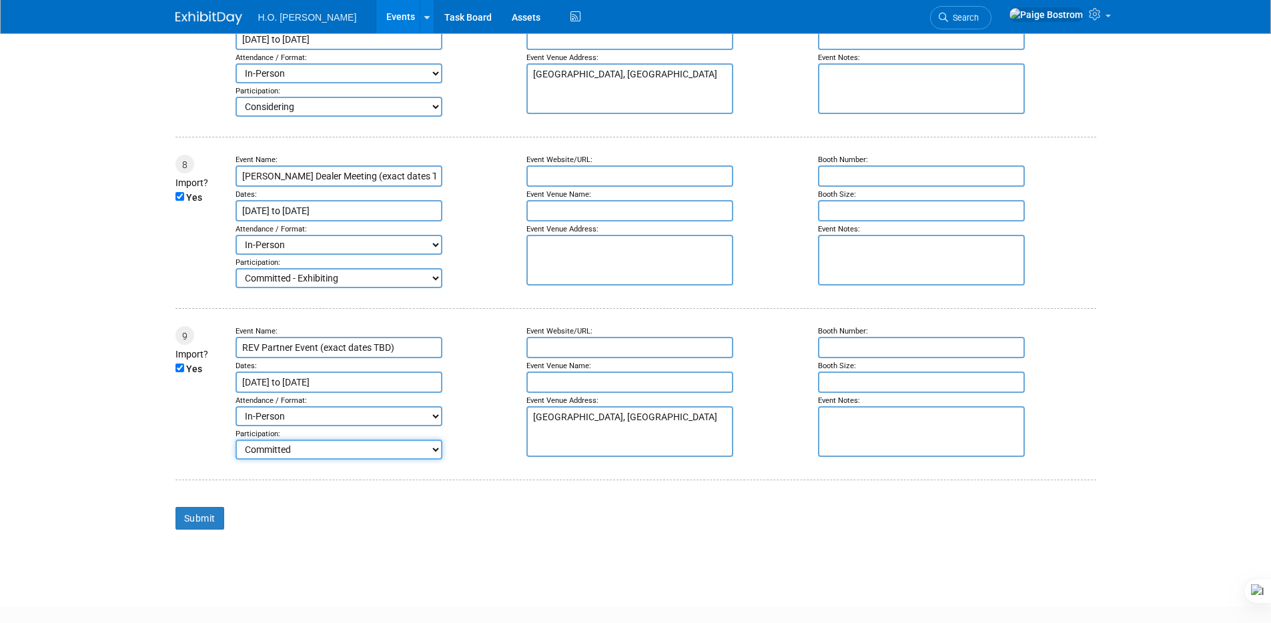
click at [319, 453] on select "Committed Considering Not Going Committed - Walking Committed - Exhibiting Canc…" at bounding box center [338, 450] width 207 height 20
click at [235, 440] on select "Committed Considering Not Going Committed - Walking Committed - Exhibiting Canc…" at bounding box center [338, 450] width 207 height 20
click at [519, 541] on div "Submit" at bounding box center [635, 527] width 920 height 59
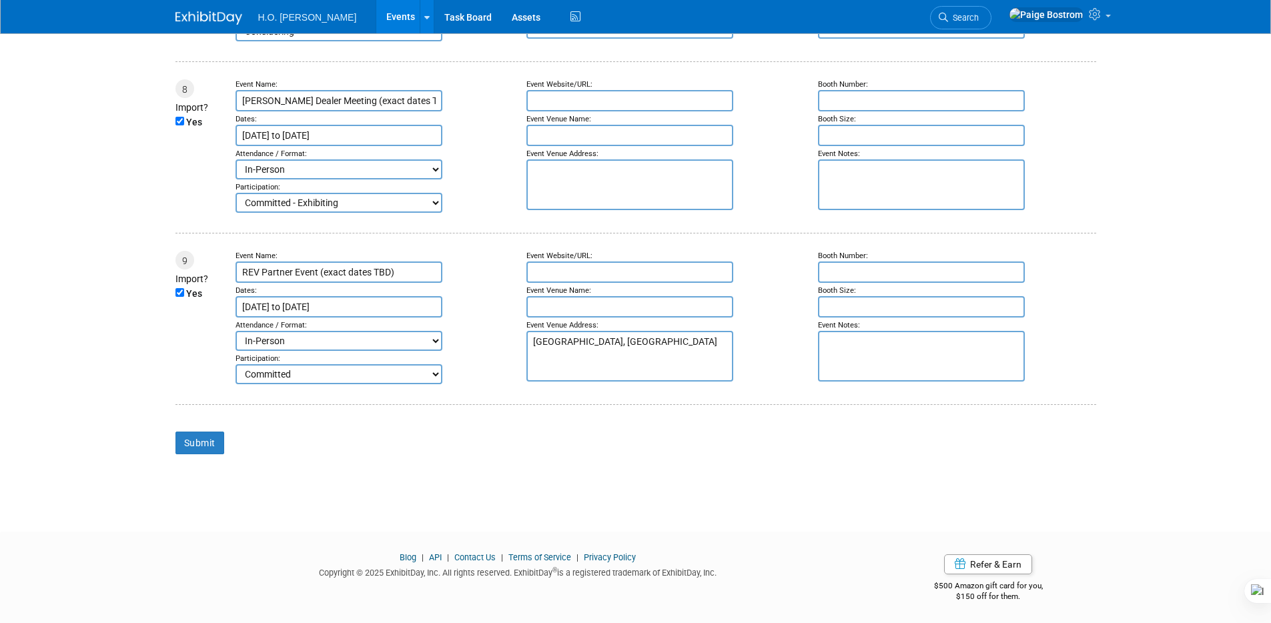
scroll to position [1383, 0]
click at [207, 432] on input "Submit" at bounding box center [199, 441] width 49 height 23
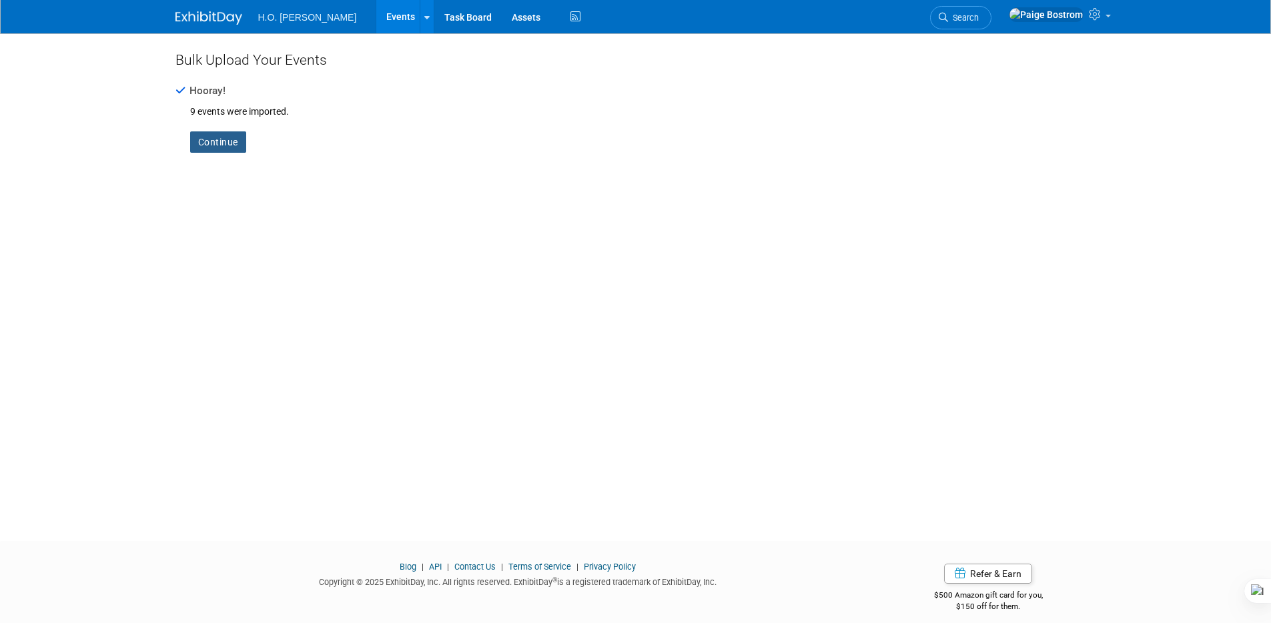
click at [231, 135] on link "Continue" at bounding box center [218, 141] width 56 height 21
